Goal: Information Seeking & Learning: Check status

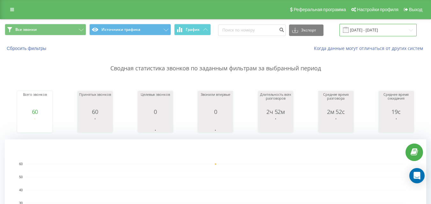
click at [386, 31] on input "[DATE] - [DATE]" at bounding box center [377, 30] width 77 height 12
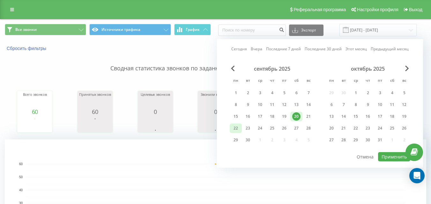
click at [234, 126] on div "22" at bounding box center [236, 128] width 8 height 8
click at [391, 159] on button "Применить" at bounding box center [394, 156] width 32 height 9
type input "[DATE] - [DATE]"
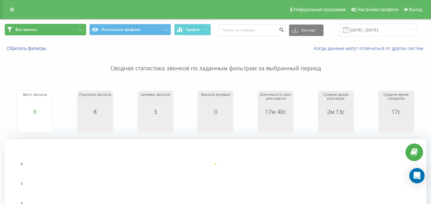
click at [51, 34] on button "Все звонки" at bounding box center [45, 29] width 81 height 11
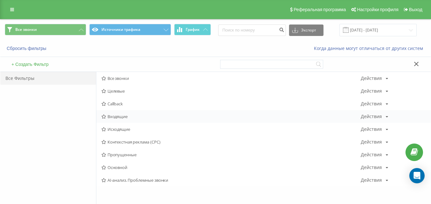
click at [110, 115] on span "Входящие" at bounding box center [230, 116] width 259 height 4
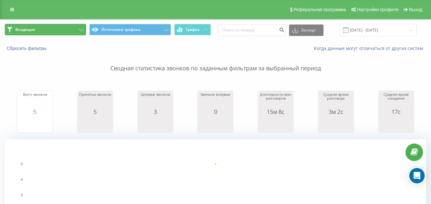
click at [70, 31] on button "Входящие" at bounding box center [45, 29] width 81 height 11
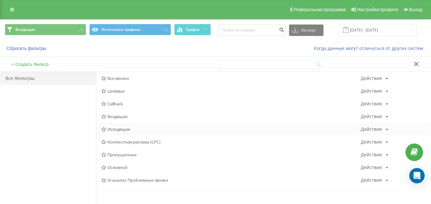
click at [116, 129] on span "Исходящие" at bounding box center [230, 129] width 259 height 4
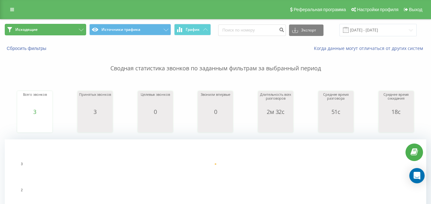
click at [61, 33] on button "Исходящие" at bounding box center [45, 29] width 81 height 11
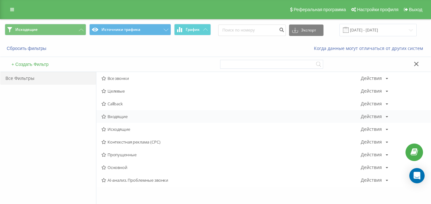
click at [122, 116] on span "Входящие" at bounding box center [230, 116] width 259 height 4
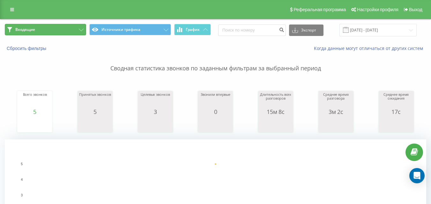
click at [68, 34] on button "Входящие" at bounding box center [45, 29] width 81 height 11
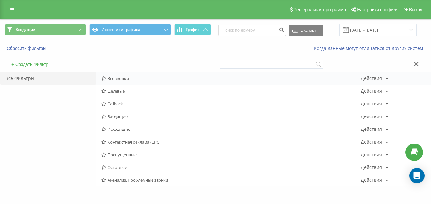
click at [122, 79] on span "Все звонки" at bounding box center [230, 78] width 259 height 4
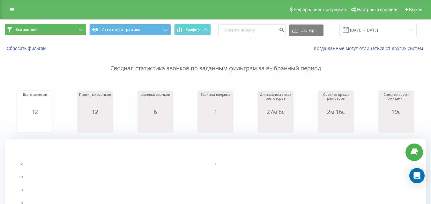
click at [73, 30] on button "Все звонки" at bounding box center [45, 29] width 81 height 11
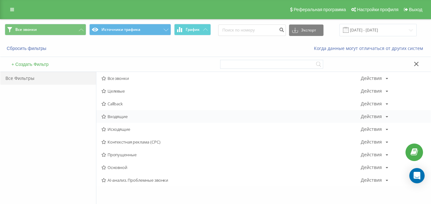
click at [110, 114] on span "Входящие" at bounding box center [230, 116] width 259 height 4
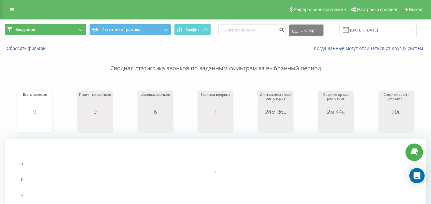
click at [65, 28] on button "Входящие" at bounding box center [45, 29] width 81 height 11
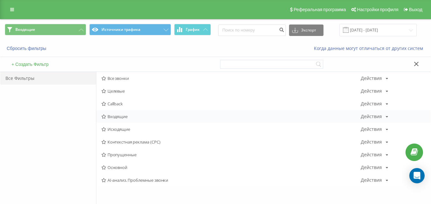
click at [120, 117] on span "Входящие" at bounding box center [230, 116] width 259 height 4
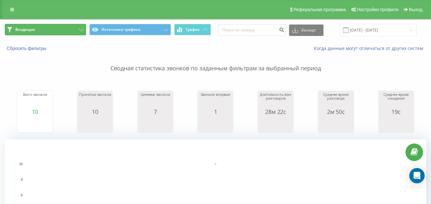
click at [78, 31] on button "Входящие" at bounding box center [45, 29] width 81 height 11
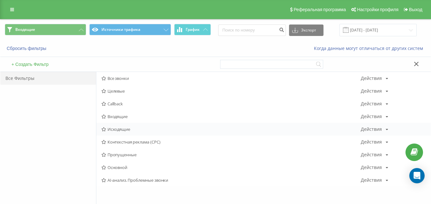
click at [131, 131] on span "Исходящие" at bounding box center [230, 129] width 259 height 4
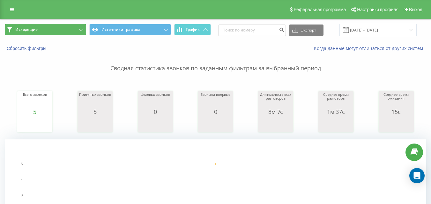
click at [78, 29] on button "Исходящие" at bounding box center [45, 29] width 81 height 11
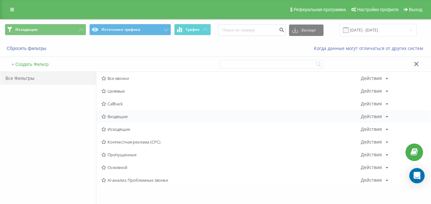
click at [132, 117] on span "Входящие" at bounding box center [230, 116] width 259 height 4
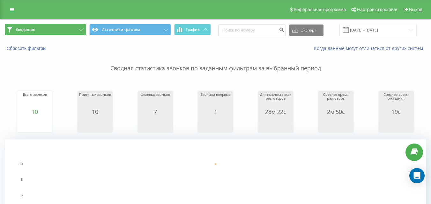
click at [77, 27] on button "Входящие" at bounding box center [45, 29] width 81 height 11
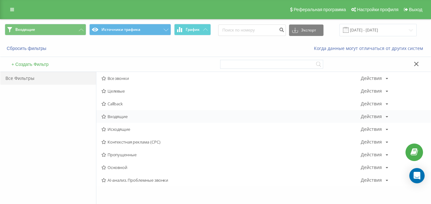
click at [121, 116] on span "Входящие" at bounding box center [230, 116] width 259 height 4
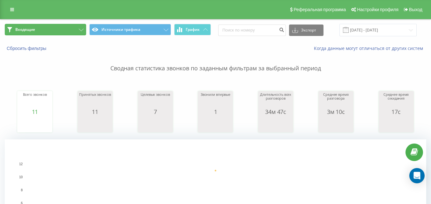
click at [66, 31] on button "Входящие" at bounding box center [45, 29] width 81 height 11
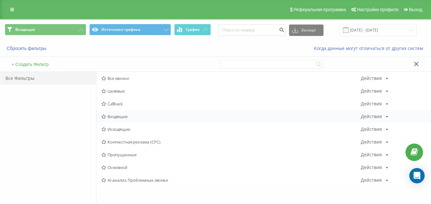
click at [119, 116] on span "Входящие" at bounding box center [230, 116] width 259 height 4
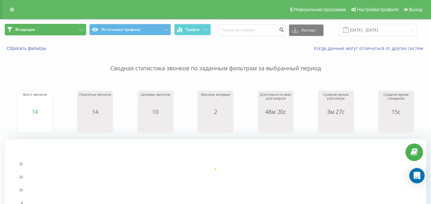
click at [66, 29] on button "Входящие" at bounding box center [45, 29] width 81 height 11
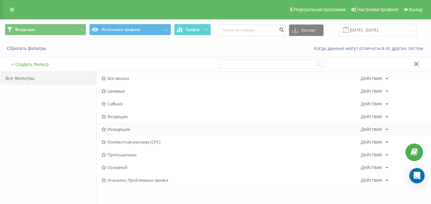
click at [115, 129] on span "Исходящие" at bounding box center [230, 129] width 259 height 4
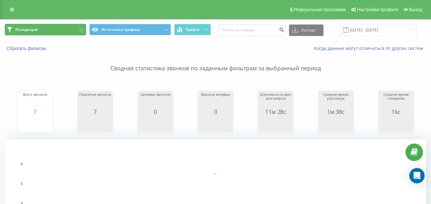
click at [72, 31] on button "Исходящие" at bounding box center [45, 29] width 81 height 11
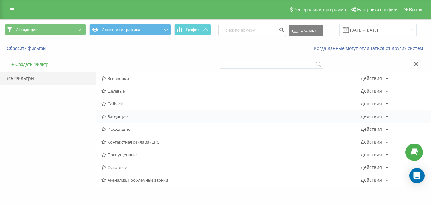
click at [117, 114] on span "Входящие" at bounding box center [230, 116] width 259 height 4
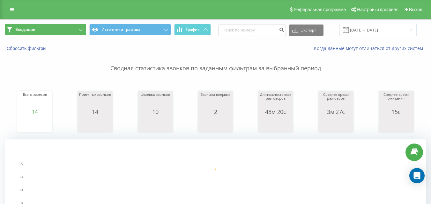
click at [66, 33] on button "Входящие" at bounding box center [45, 29] width 81 height 11
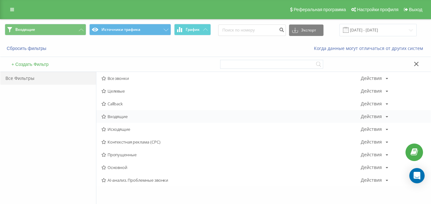
click at [122, 119] on span "Входящие" at bounding box center [230, 116] width 259 height 4
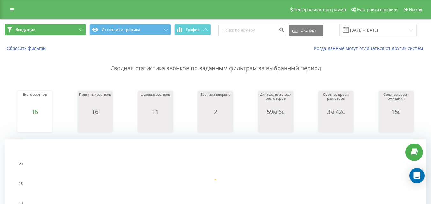
click at [71, 26] on button "Входящие" at bounding box center [45, 29] width 81 height 11
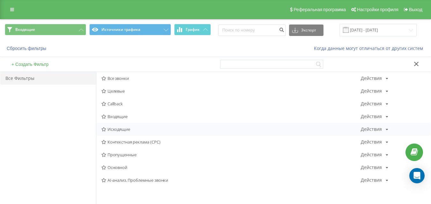
click at [115, 129] on span "Исходящие" at bounding box center [230, 129] width 259 height 4
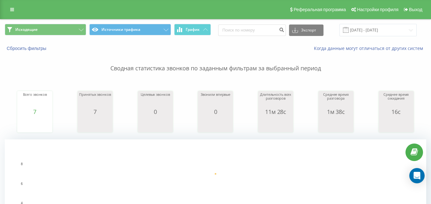
click at [68, 36] on span "Исходящие Источники трафика График" at bounding box center [108, 30] width 206 height 12
click at [70, 32] on button "Исходящие" at bounding box center [45, 29] width 81 height 11
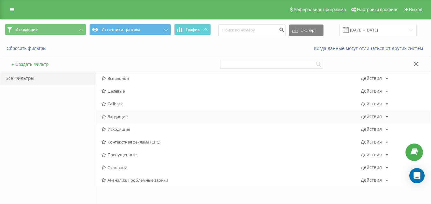
click at [114, 117] on span "Входящие" at bounding box center [230, 116] width 259 height 4
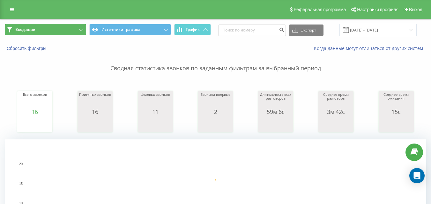
click at [67, 29] on button "Входящие" at bounding box center [45, 29] width 81 height 11
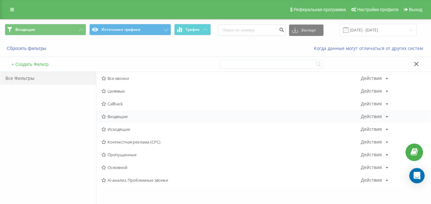
click at [120, 118] on span "Входящие" at bounding box center [230, 116] width 259 height 4
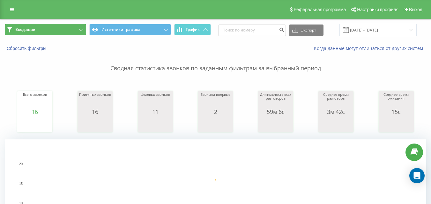
click at [72, 34] on button "Входящие" at bounding box center [45, 29] width 81 height 11
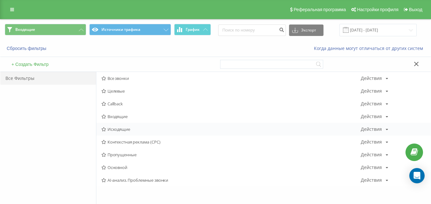
click at [130, 131] on span "Исходящие" at bounding box center [230, 129] width 259 height 4
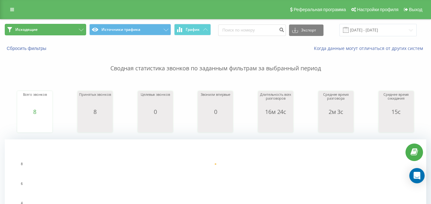
click at [70, 31] on button "Исходящие" at bounding box center [45, 29] width 81 height 11
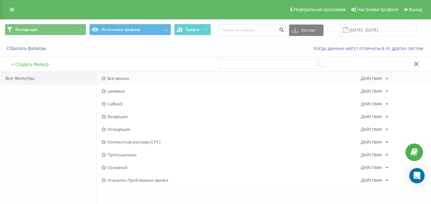
click at [144, 82] on div "Все звонки Действия Редактировать Копировать Удалить По умолчанию Поделиться" at bounding box center [263, 78] width 334 height 13
click at [122, 76] on span "Все звонки" at bounding box center [230, 78] width 259 height 4
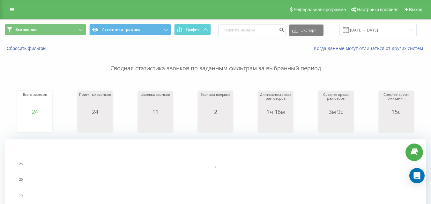
click at [65, 23] on div "Все звонки Источники трафика График Экспорт .csv .xls .xlsx [DATE] - [DATE]" at bounding box center [215, 29] width 430 height 21
click at [63, 29] on button "Все звонки" at bounding box center [45, 29] width 81 height 11
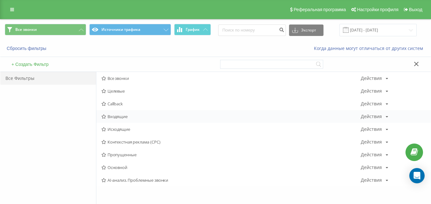
click at [119, 118] on span "Входящие" at bounding box center [230, 116] width 259 height 4
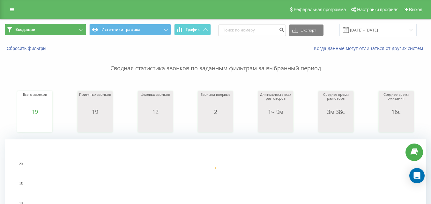
click at [80, 27] on button "Входящие" at bounding box center [45, 29] width 81 height 11
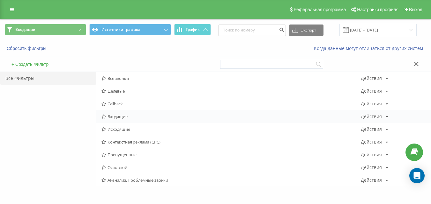
click at [123, 117] on span "Входящие" at bounding box center [230, 116] width 259 height 4
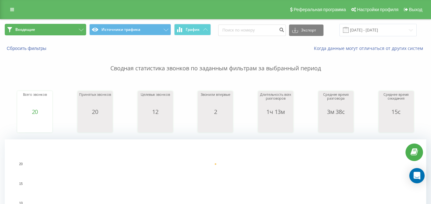
click at [84, 31] on button "Входящие" at bounding box center [45, 29] width 81 height 11
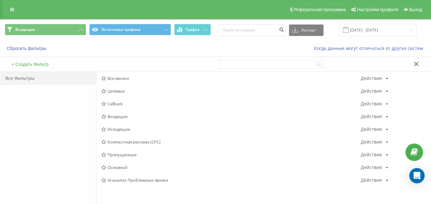
click at [117, 115] on span "Входящие" at bounding box center [230, 116] width 259 height 4
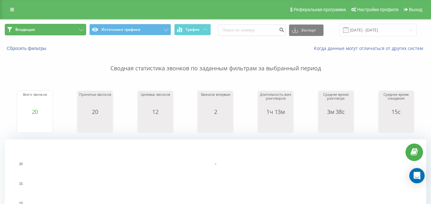
click at [44, 31] on button "Входящие" at bounding box center [45, 29] width 81 height 11
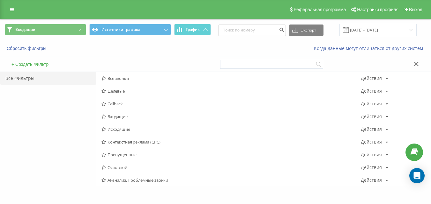
click at [121, 78] on span "Все звонки" at bounding box center [230, 78] width 259 height 4
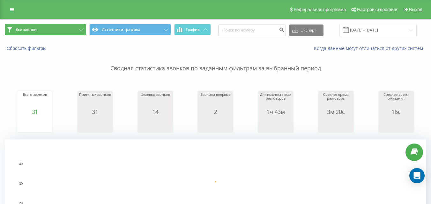
click at [77, 31] on button "Все звонки" at bounding box center [45, 29] width 81 height 11
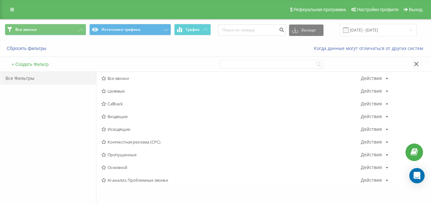
click at [111, 115] on span "Входящие" at bounding box center [230, 116] width 259 height 4
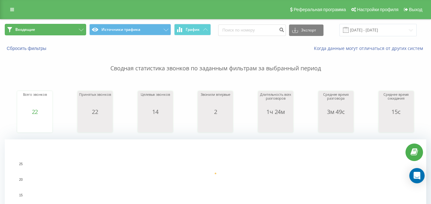
click at [59, 30] on button "Входящие" at bounding box center [45, 29] width 81 height 11
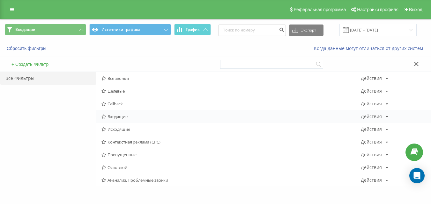
click at [113, 114] on span "Входящие" at bounding box center [230, 116] width 259 height 4
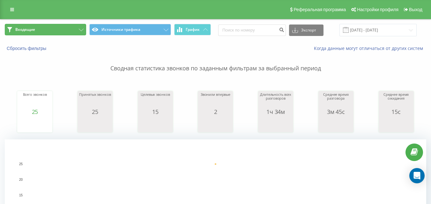
click at [71, 31] on button "Входящие" at bounding box center [45, 29] width 81 height 11
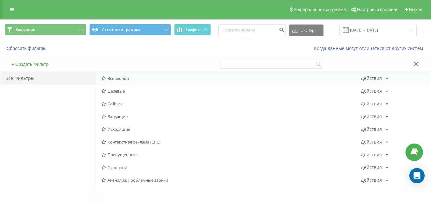
click at [119, 78] on span "Все звонки" at bounding box center [230, 78] width 259 height 4
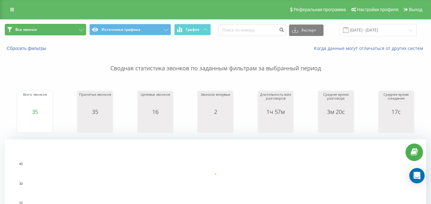
click at [70, 30] on button "Все звонки" at bounding box center [45, 29] width 81 height 11
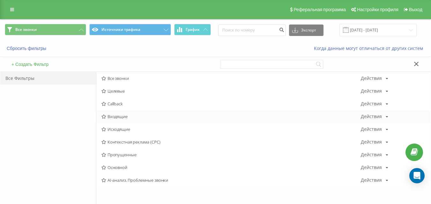
click at [118, 118] on span "Входящие" at bounding box center [230, 116] width 259 height 4
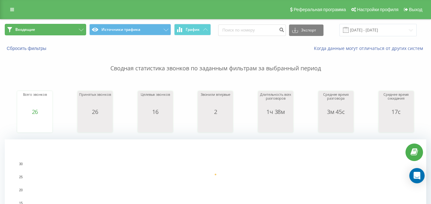
click at [74, 30] on button "Входящие" at bounding box center [45, 29] width 81 height 11
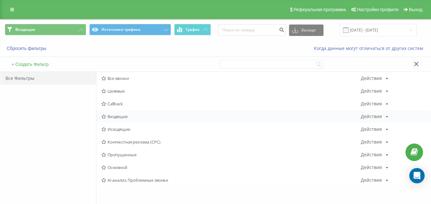
click at [120, 118] on span "Входящие" at bounding box center [230, 116] width 259 height 4
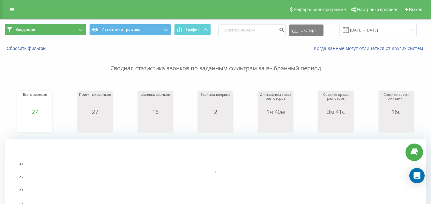
click at [59, 32] on button "Входящие" at bounding box center [45, 29] width 81 height 11
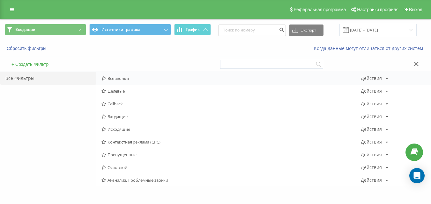
click at [117, 77] on span "Все звонки" at bounding box center [230, 78] width 259 height 4
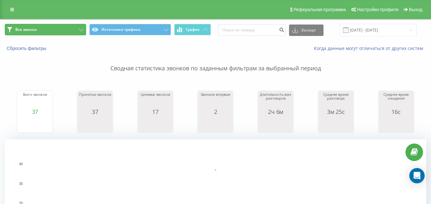
click at [74, 33] on button "Все звонки" at bounding box center [45, 29] width 81 height 11
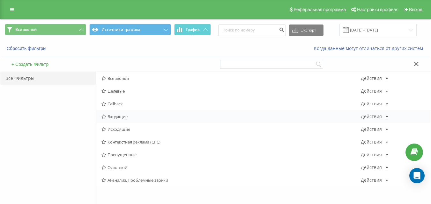
click at [108, 115] on span "Входящие" at bounding box center [230, 116] width 259 height 4
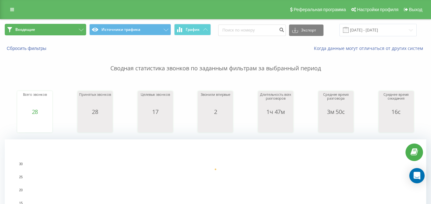
click at [37, 33] on button "Входящие" at bounding box center [45, 29] width 81 height 11
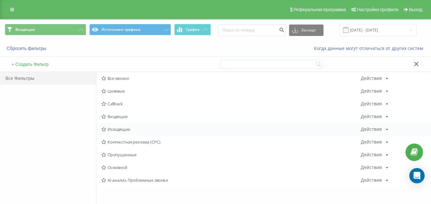
click at [118, 128] on span "Исходящие" at bounding box center [230, 129] width 259 height 4
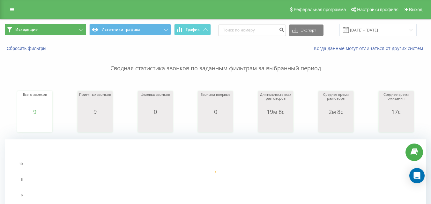
click at [44, 31] on button "Исходящие" at bounding box center [45, 29] width 81 height 11
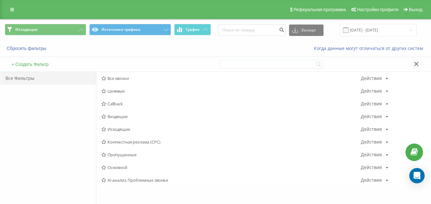
click at [123, 118] on span "Входящие" at bounding box center [230, 116] width 259 height 4
